Goal: Browse casually: Explore the website without a specific task or goal

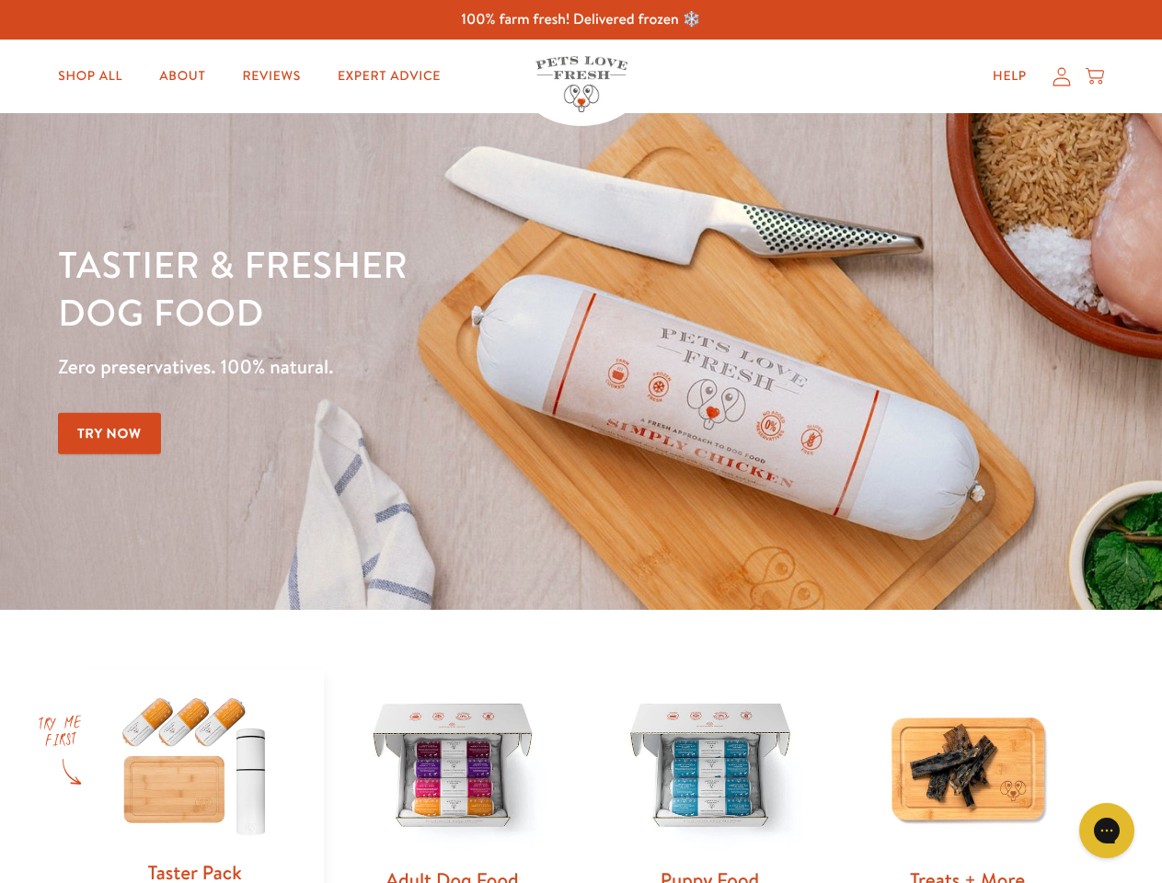
click at [580, 442] on div "Tastier & fresher dog food Zero preservatives. 100% natural. Try Now" at bounding box center [406, 361] width 697 height 243
click at [1107, 831] on icon "Gorgias live chat" at bounding box center [1105, 829] width 17 height 17
